Goal: Transaction & Acquisition: Purchase product/service

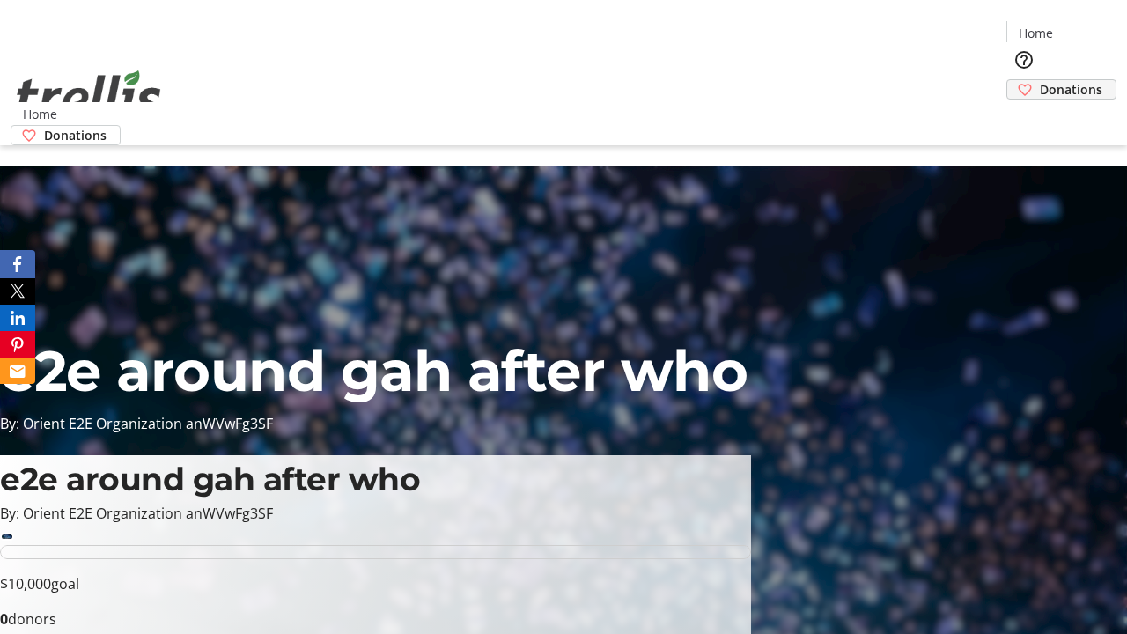
click at [1040, 80] on span "Donations" at bounding box center [1071, 89] width 63 height 18
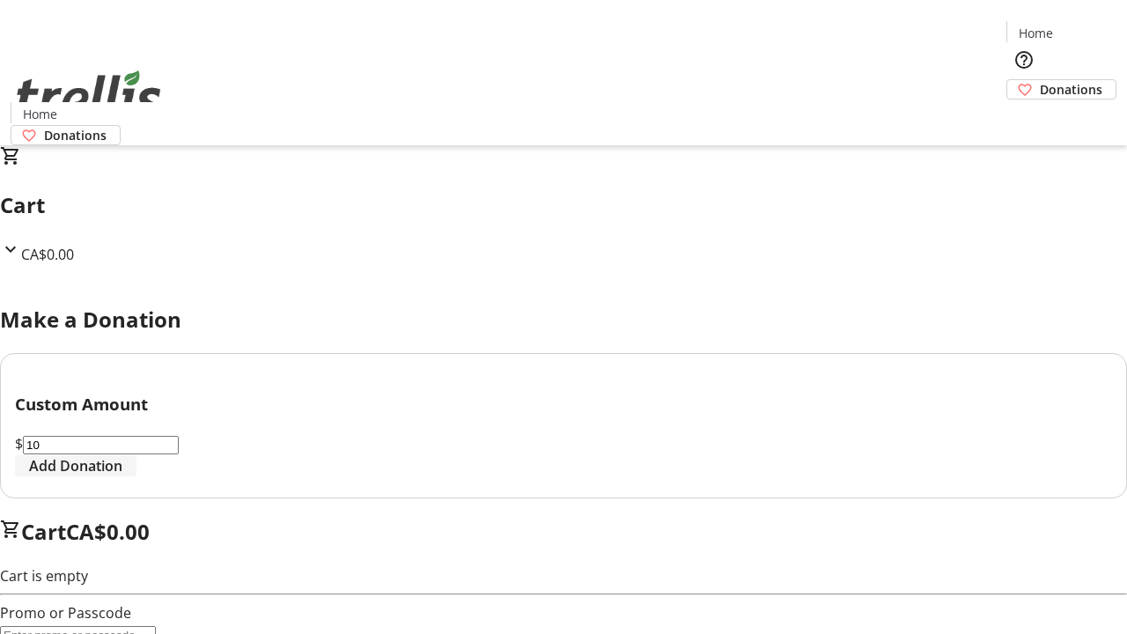
click at [122, 476] on span "Add Donation" at bounding box center [75, 465] width 93 height 21
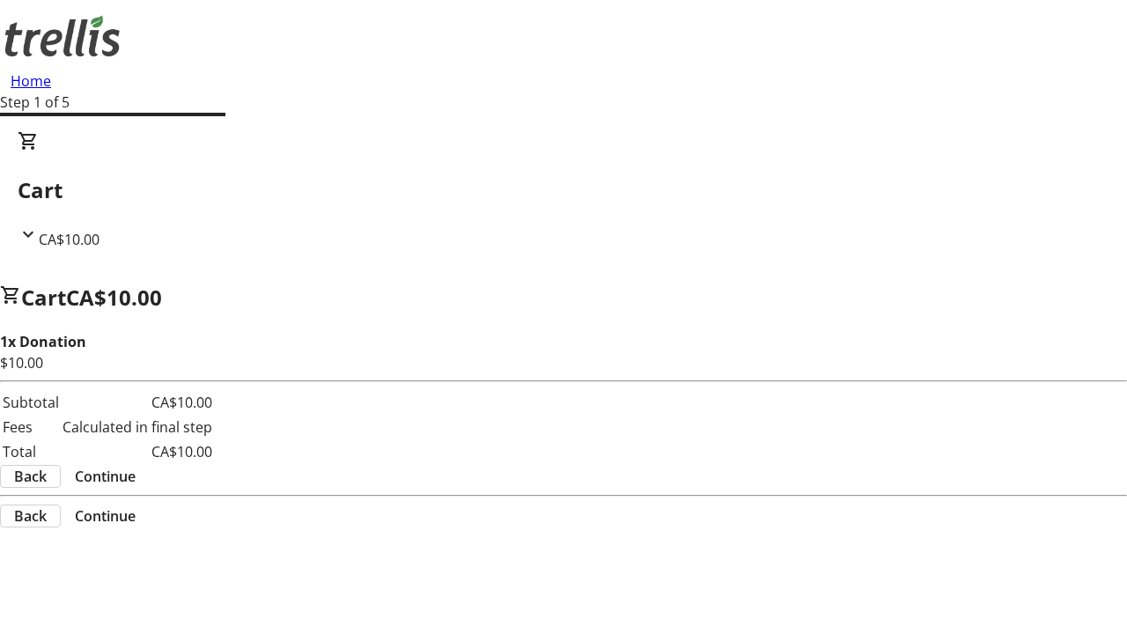
select select "CA"
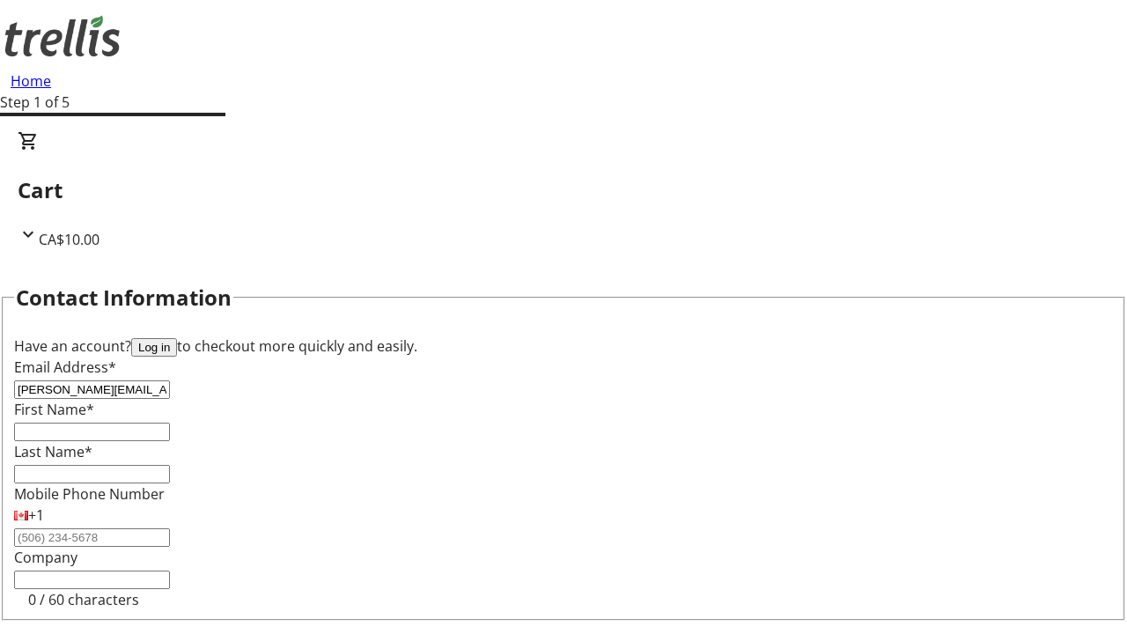
type input "[PERSON_NAME][EMAIL_ADDRESS][DOMAIN_NAME]"
type input "[PERSON_NAME]"
type input "[STREET_ADDRESS][PERSON_NAME]"
type input "Kelowna"
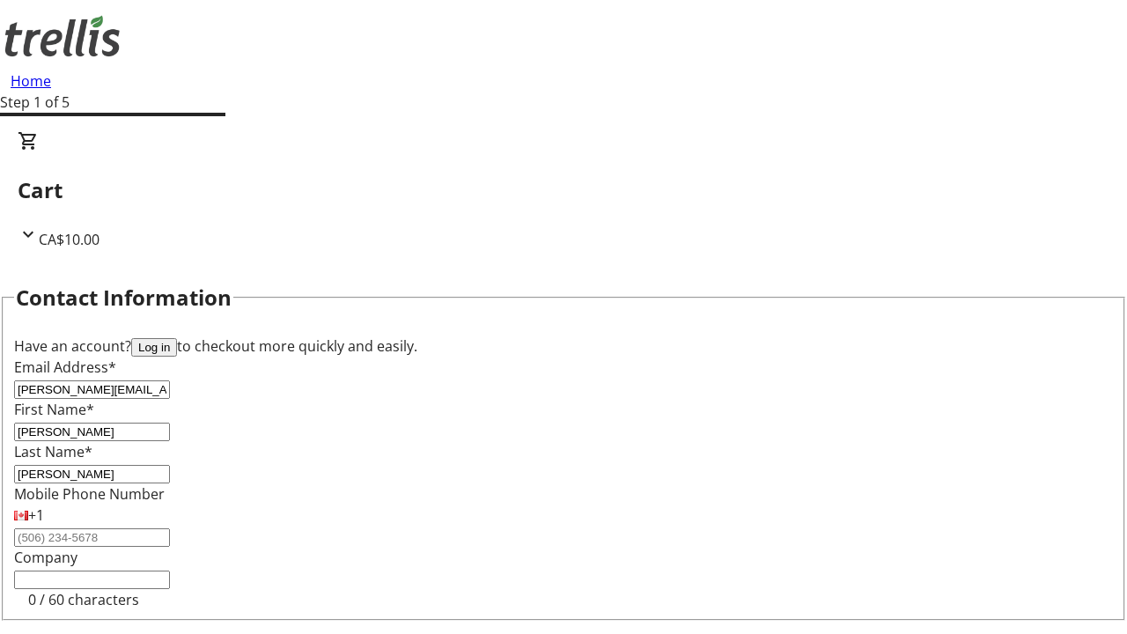
select select "BC"
type input "Kelowna"
type input "V1Y 0C2"
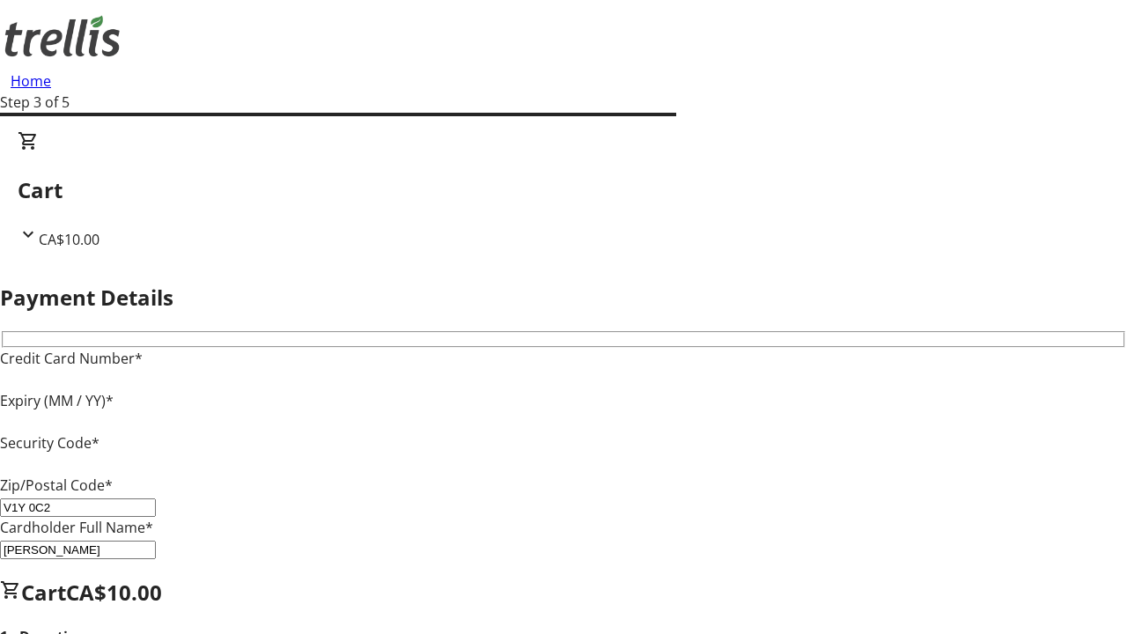
type input "V1Y 0C2"
